Goal: Complete application form: Complete application form

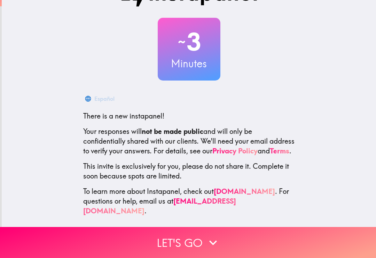
scroll to position [27, 0]
click at [207, 240] on icon "button" at bounding box center [212, 242] width 15 height 15
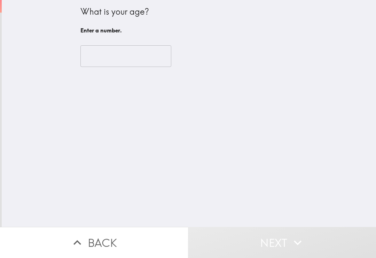
click at [120, 57] on input "number" at bounding box center [125, 56] width 91 height 22
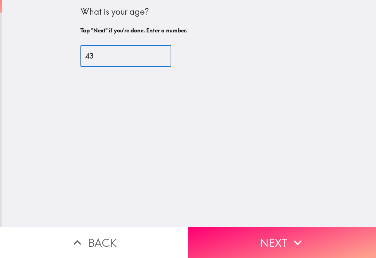
type input "43"
click at [281, 245] on button "Next" at bounding box center [282, 242] width 188 height 31
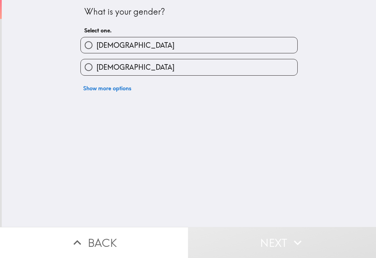
click at [177, 71] on label "[DEMOGRAPHIC_DATA]" at bounding box center [189, 67] width 216 height 16
click at [96, 71] on input "[DEMOGRAPHIC_DATA]" at bounding box center [89, 67] width 16 height 16
radio input "true"
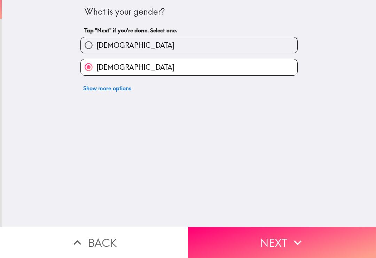
click at [282, 245] on button "Next" at bounding box center [282, 242] width 188 height 31
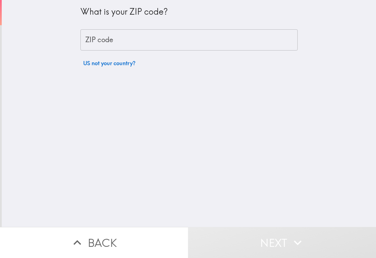
click at [151, 38] on input "ZIP code" at bounding box center [188, 40] width 217 height 22
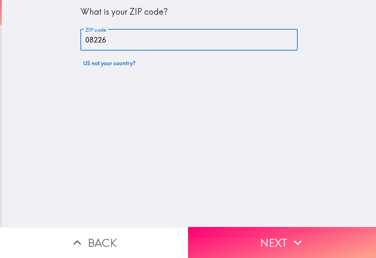
type input "08226"
click at [297, 242] on icon "button" at bounding box center [297, 242] width 15 height 15
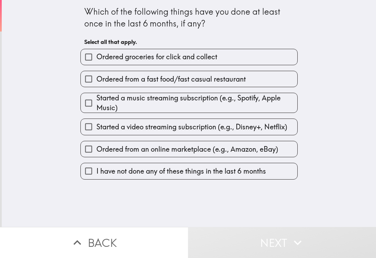
click at [181, 80] on span "Ordered from a fast food/fast casual restaurant" at bounding box center [170, 79] width 149 height 10
click at [96, 80] on input "Ordered from a fast food/fast casual restaurant" at bounding box center [89, 79] width 16 height 16
checkbox input "true"
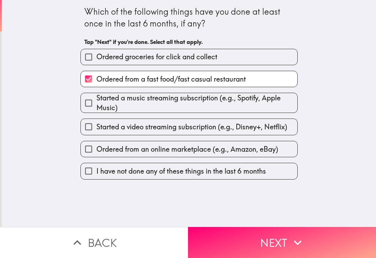
click at [174, 150] on span "Ordered from an online marketplace (e.g., Amazon, eBay)" at bounding box center [187, 149] width 182 height 10
click at [96, 150] on input "Ordered from an online marketplace (e.g., Amazon, eBay)" at bounding box center [89, 149] width 16 height 16
checkbox input "true"
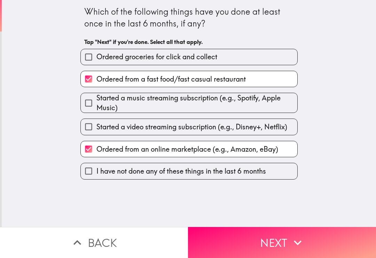
click at [272, 242] on button "Next" at bounding box center [282, 242] width 188 height 31
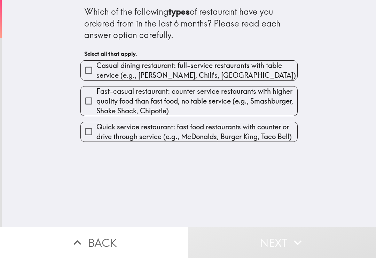
click at [194, 101] on span "Fast-casual restaurant: counter service restaurants with higher quality food th…" at bounding box center [196, 100] width 201 height 29
click at [96, 101] on input "Fast-casual restaurant: counter service restaurants with higher quality food th…" at bounding box center [89, 101] width 16 height 16
checkbox input "true"
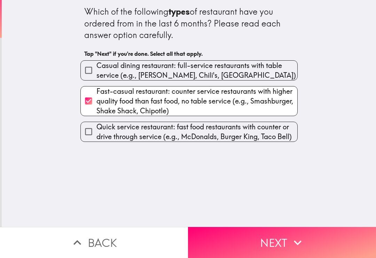
click at [283, 244] on button "Next" at bounding box center [282, 242] width 188 height 31
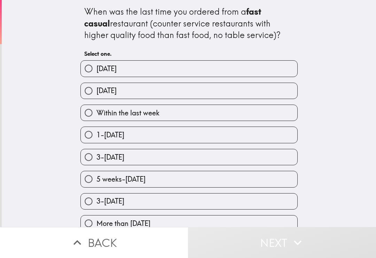
click at [175, 113] on label "Within the last week" at bounding box center [189, 113] width 216 height 16
click at [96, 113] on input "Within the last week" at bounding box center [89, 113] width 16 height 16
radio input "true"
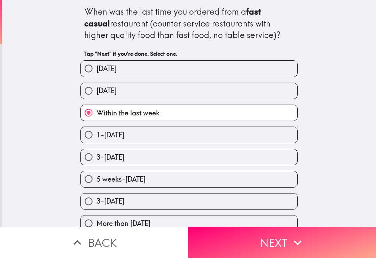
click at [287, 240] on button "Next" at bounding box center [282, 242] width 188 height 31
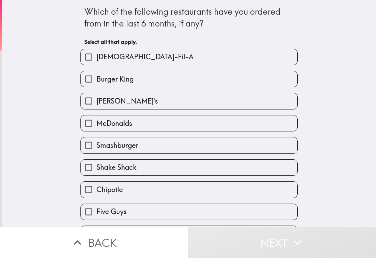
click at [185, 58] on label "[DEMOGRAPHIC_DATA]-Fil-A" at bounding box center [189, 57] width 216 height 16
click at [96, 58] on input "[DEMOGRAPHIC_DATA]-Fil-A" at bounding box center [89, 57] width 16 height 16
checkbox input "true"
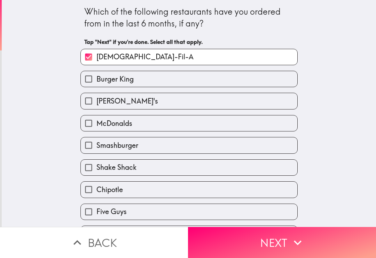
click at [167, 193] on label "Chipotle" at bounding box center [189, 189] width 216 height 16
click at [96, 193] on input "Chipotle" at bounding box center [89, 189] width 16 height 16
checkbox input "true"
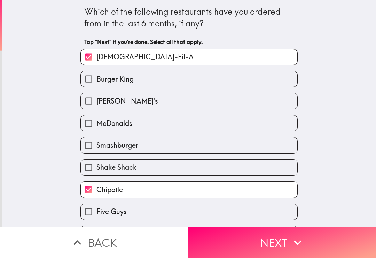
click at [286, 240] on button "Next" at bounding box center [282, 242] width 188 height 31
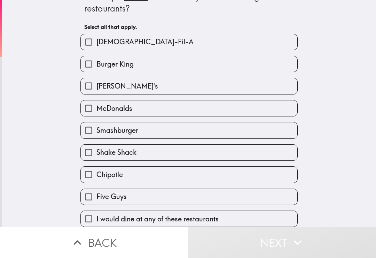
scroll to position [18, 0]
click at [219, 223] on span "I would dine at any of these restaurants" at bounding box center [157, 219] width 122 height 10
click at [96, 223] on input "I would dine at any of these restaurants" at bounding box center [89, 219] width 16 height 16
checkbox input "true"
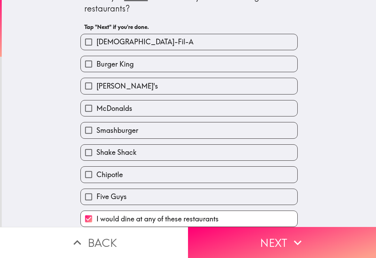
click at [291, 251] on button "Next" at bounding box center [282, 242] width 188 height 31
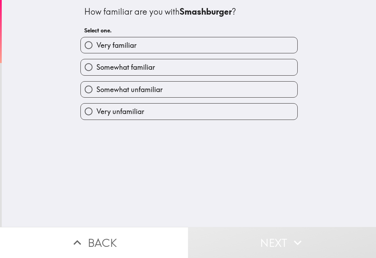
click at [174, 113] on label "Very unfamiliar" at bounding box center [189, 111] width 216 height 16
click at [96, 113] on input "Very unfamiliar" at bounding box center [89, 111] width 16 height 16
radio input "true"
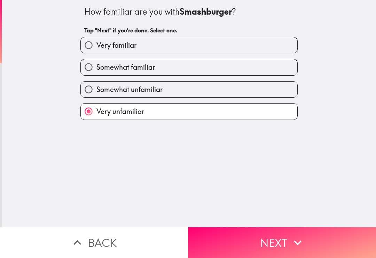
click at [278, 240] on button "Next" at bounding box center [282, 242] width 188 height 31
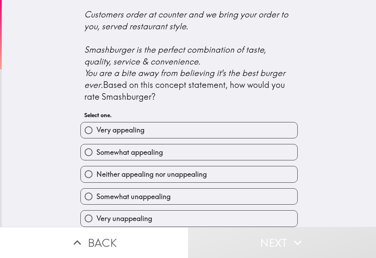
scroll to position [284, 0]
click at [211, 128] on label "Very appealing" at bounding box center [189, 130] width 216 height 16
click at [96, 128] on input "Very appealing" at bounding box center [89, 130] width 16 height 16
radio input "true"
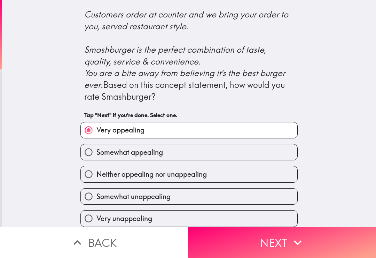
click at [278, 244] on button "Next" at bounding box center [282, 242] width 188 height 31
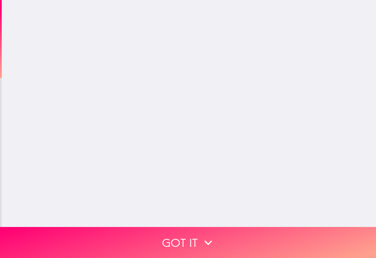
scroll to position [0, 0]
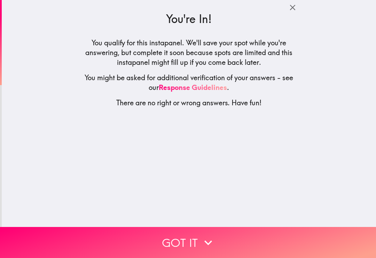
click at [206, 244] on icon "button" at bounding box center [207, 242] width 15 height 15
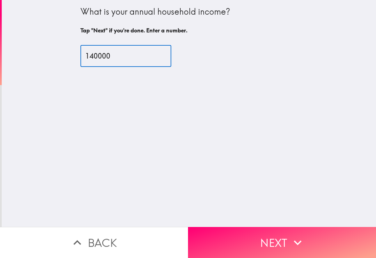
type input "140000"
click at [290, 246] on icon "button" at bounding box center [297, 242] width 15 height 15
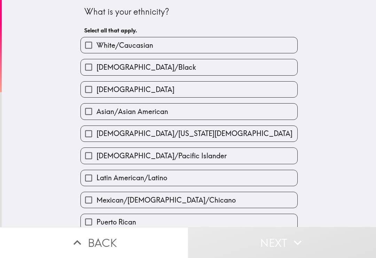
click at [217, 48] on label "White/Caucasian" at bounding box center [189, 45] width 216 height 16
click at [96, 48] on input "White/Caucasian" at bounding box center [89, 45] width 16 height 16
checkbox input "true"
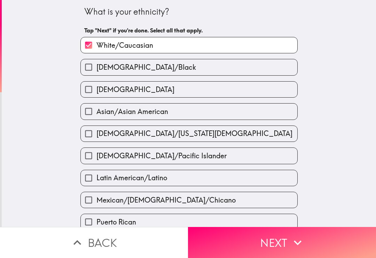
click at [299, 245] on icon "button" at bounding box center [297, 242] width 15 height 15
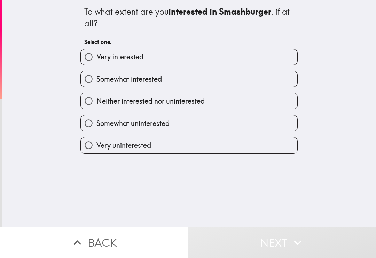
click at [205, 58] on label "Very interested" at bounding box center [189, 57] width 216 height 16
click at [96, 58] on input "Very interested" at bounding box center [89, 57] width 16 height 16
radio input "true"
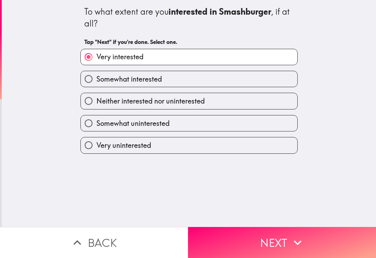
click at [294, 243] on icon "button" at bounding box center [297, 242] width 15 height 15
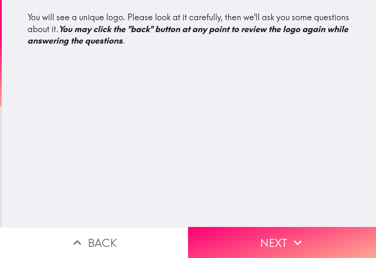
click at [282, 242] on button "Next" at bounding box center [282, 242] width 188 height 31
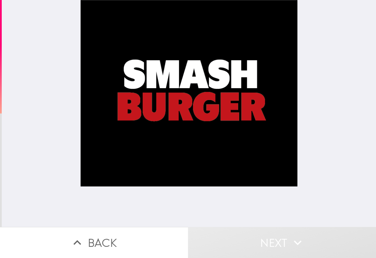
click at [287, 251] on button "Next" at bounding box center [282, 242] width 188 height 31
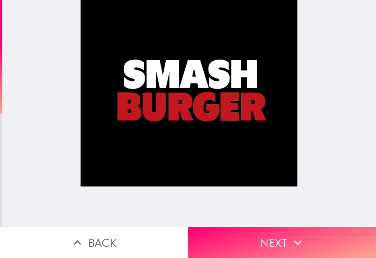
click at [280, 243] on button "Next" at bounding box center [282, 242] width 188 height 31
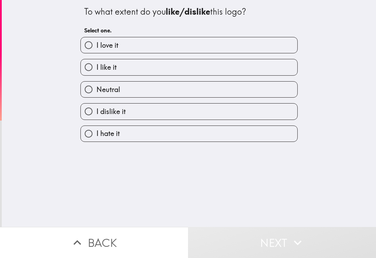
click at [200, 90] on label "Neutral" at bounding box center [189, 89] width 216 height 16
click at [96, 90] on input "Neutral" at bounding box center [89, 89] width 16 height 16
radio input "true"
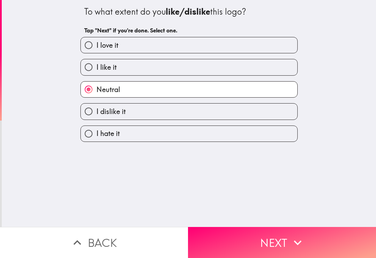
click at [288, 242] on button "Next" at bounding box center [282, 242] width 188 height 31
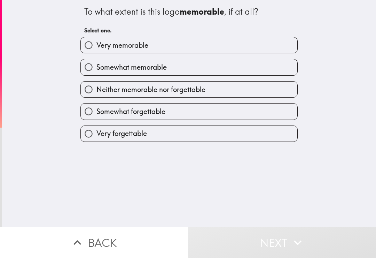
click at [205, 70] on label "Somewhat memorable" at bounding box center [189, 67] width 216 height 16
click at [96, 70] on input "Somewhat memorable" at bounding box center [89, 67] width 16 height 16
radio input "true"
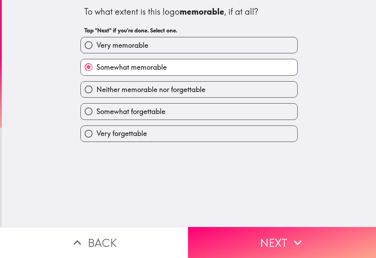
click at [278, 244] on button "Next" at bounding box center [282, 242] width 188 height 31
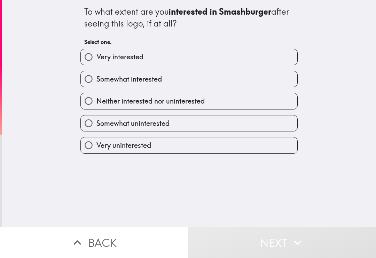
click at [209, 80] on label "Somewhat interested" at bounding box center [189, 79] width 216 height 16
click at [96, 80] on input "Somewhat interested" at bounding box center [89, 79] width 16 height 16
radio input "true"
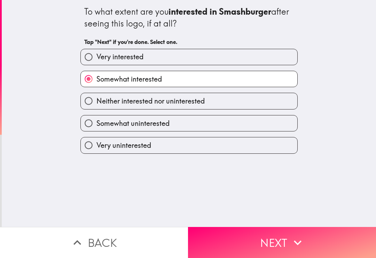
click at [277, 240] on button "Next" at bounding box center [282, 242] width 188 height 31
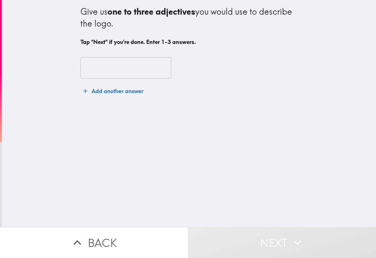
click at [109, 65] on input "text" at bounding box center [125, 68] width 91 height 22
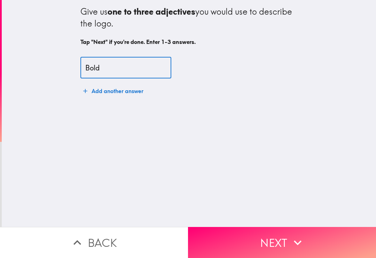
type input "Bold"
click at [290, 242] on icon "button" at bounding box center [297, 242] width 15 height 15
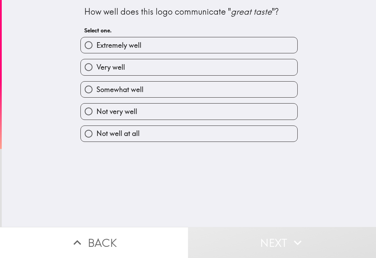
click at [199, 90] on label "Somewhat well" at bounding box center [189, 89] width 216 height 16
click at [96, 90] on input "Somewhat well" at bounding box center [89, 89] width 16 height 16
radio input "true"
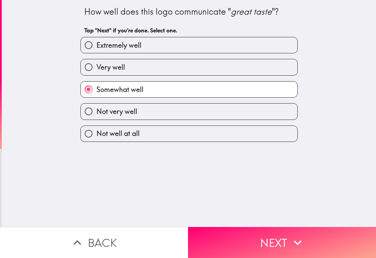
click at [290, 242] on icon "button" at bounding box center [297, 242] width 15 height 15
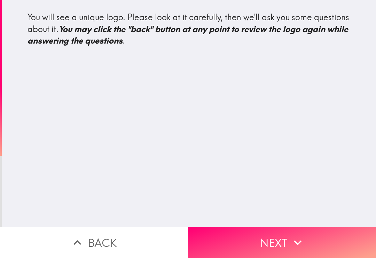
click at [290, 238] on icon "button" at bounding box center [297, 242] width 15 height 15
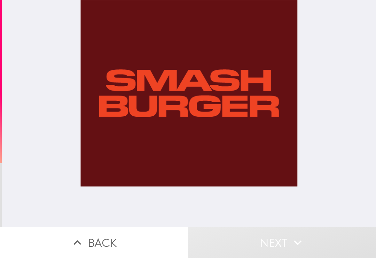
click at [266, 244] on button "Next" at bounding box center [282, 242] width 188 height 31
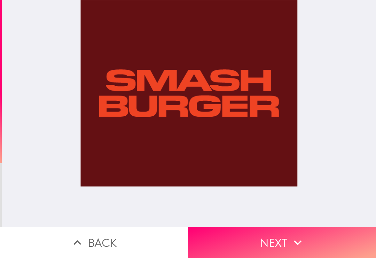
click at [276, 240] on button "Next" at bounding box center [282, 242] width 188 height 31
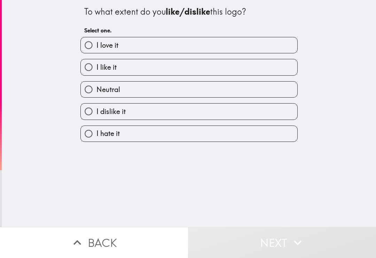
click at [196, 92] on label "Neutral" at bounding box center [189, 89] width 216 height 16
click at [96, 92] on input "Neutral" at bounding box center [89, 89] width 16 height 16
radio input "true"
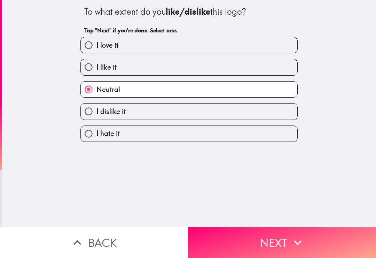
click at [276, 246] on button "Next" at bounding box center [282, 242] width 188 height 31
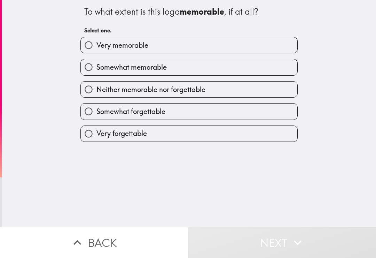
click at [191, 93] on span "Neither memorable nor forgettable" at bounding box center [150, 90] width 109 height 10
click at [96, 93] on input "Neither memorable nor forgettable" at bounding box center [89, 89] width 16 height 16
radio input "true"
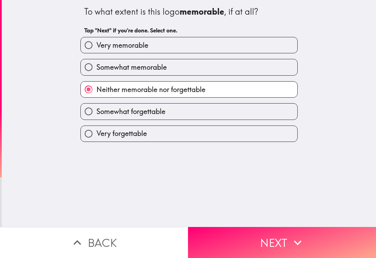
click at [277, 243] on button "Next" at bounding box center [282, 242] width 188 height 31
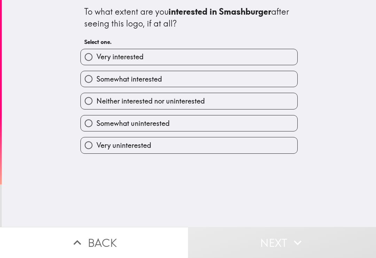
click at [190, 55] on label "Very interested" at bounding box center [189, 57] width 216 height 16
click at [96, 55] on input "Very interested" at bounding box center [89, 57] width 16 height 16
radio input "true"
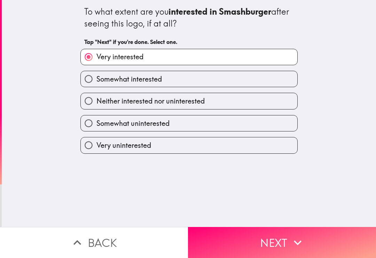
click at [277, 240] on button "Next" at bounding box center [282, 242] width 188 height 31
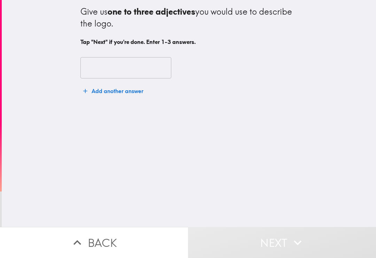
click at [114, 68] on input "text" at bounding box center [125, 68] width 91 height 22
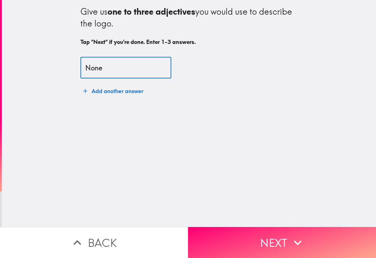
type input "None"
click at [270, 241] on button "Next" at bounding box center [282, 242] width 188 height 31
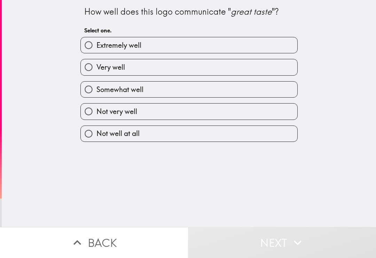
click at [180, 135] on label "Not well at all" at bounding box center [189, 134] width 216 height 16
click at [96, 135] on input "Not well at all" at bounding box center [89, 134] width 16 height 16
radio input "true"
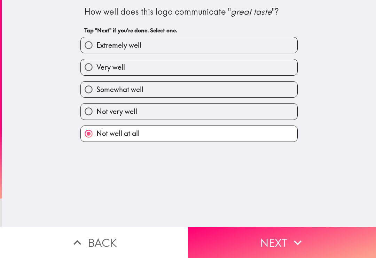
click at [286, 242] on button "Next" at bounding box center [282, 242] width 188 height 31
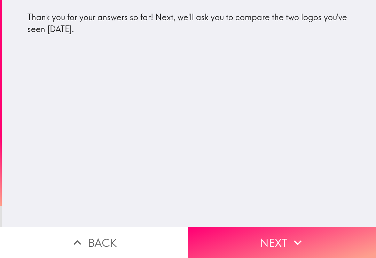
click at [264, 245] on button "Next" at bounding box center [282, 242] width 188 height 31
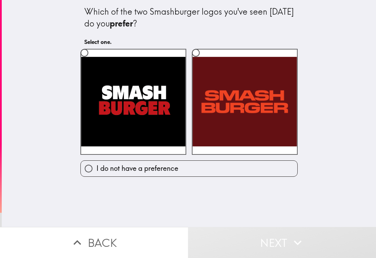
click at [144, 103] on label at bounding box center [133, 102] width 106 height 106
click at [92, 61] on input "radio" at bounding box center [85, 53] width 16 height 16
radio input "true"
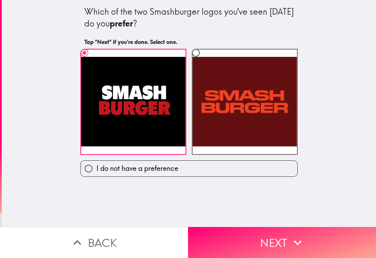
click at [279, 246] on button "Next" at bounding box center [282, 242] width 188 height 31
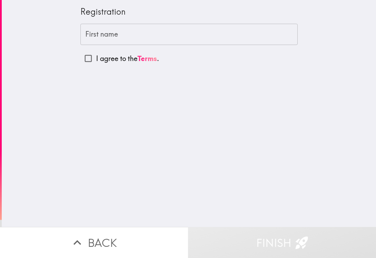
click at [133, 32] on input "First name" at bounding box center [188, 35] width 217 height 22
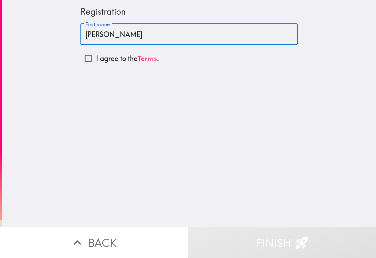
type input "[PERSON_NAME]"
click at [91, 59] on input "I agree to the Terms ." at bounding box center [88, 58] width 16 height 16
checkbox input "true"
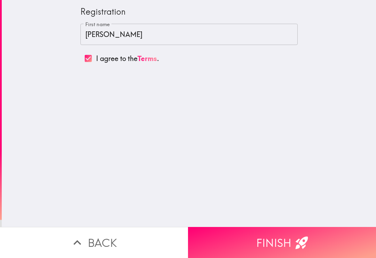
click at [306, 242] on icon "button" at bounding box center [301, 242] width 15 height 15
